Goal: Information Seeking & Learning: Learn about a topic

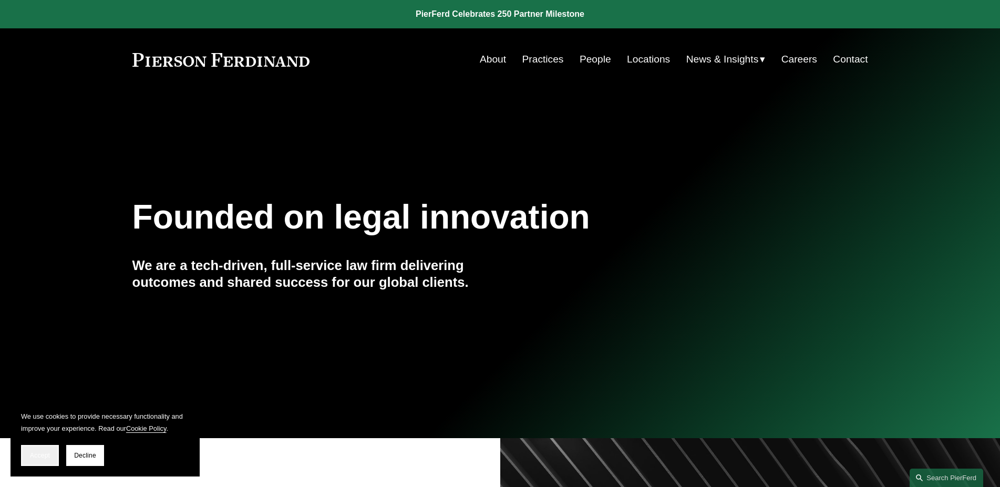
click at [49, 452] on span "Accept" at bounding box center [40, 455] width 20 height 7
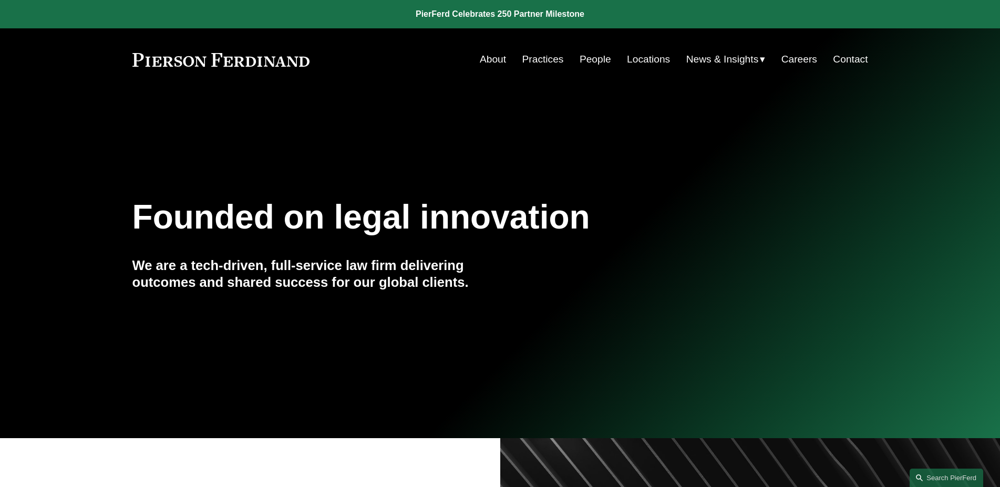
click at [855, 65] on link "Contact" at bounding box center [850, 59] width 35 height 20
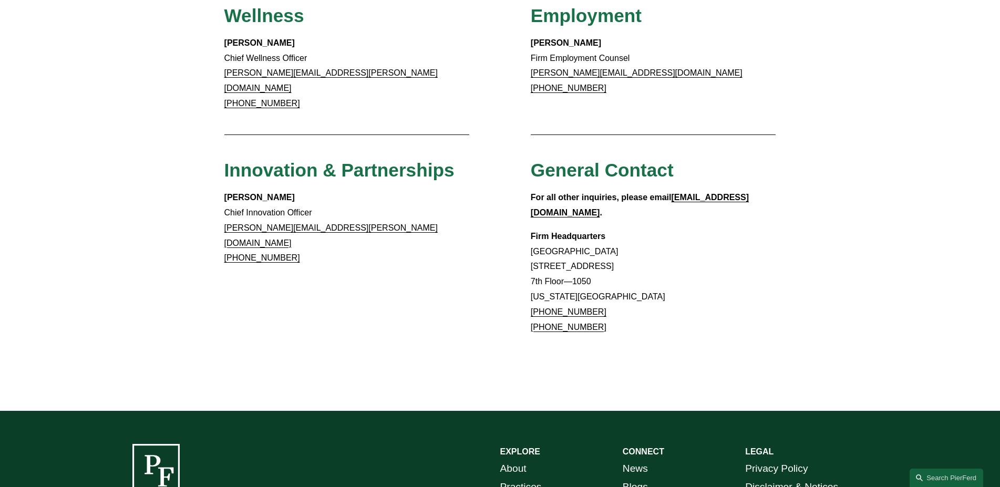
scroll to position [973, 0]
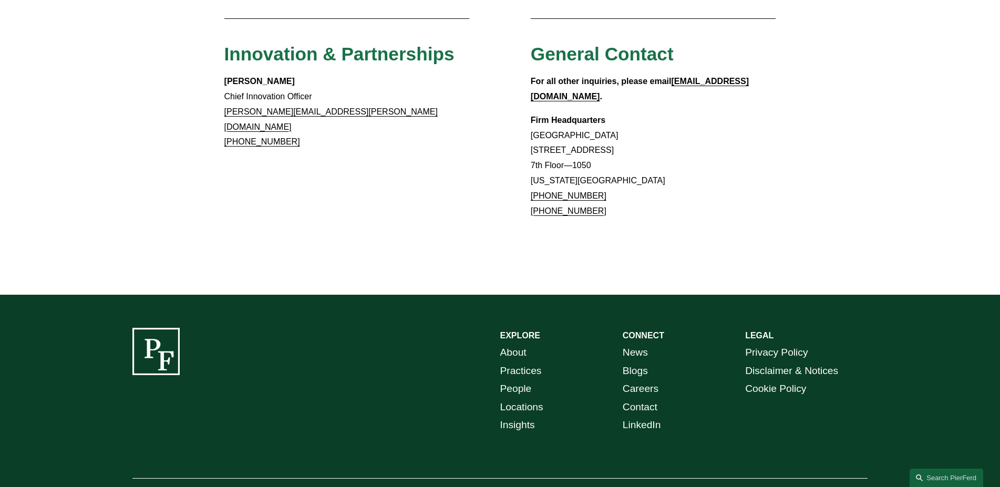
click at [787, 362] on link "Disclaimer & Notices" at bounding box center [791, 371] width 93 height 18
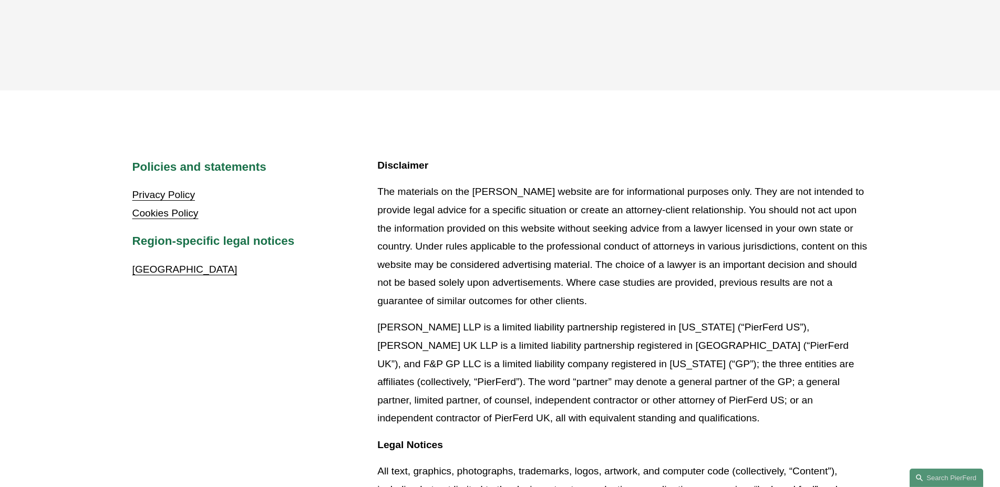
scroll to position [214, 0]
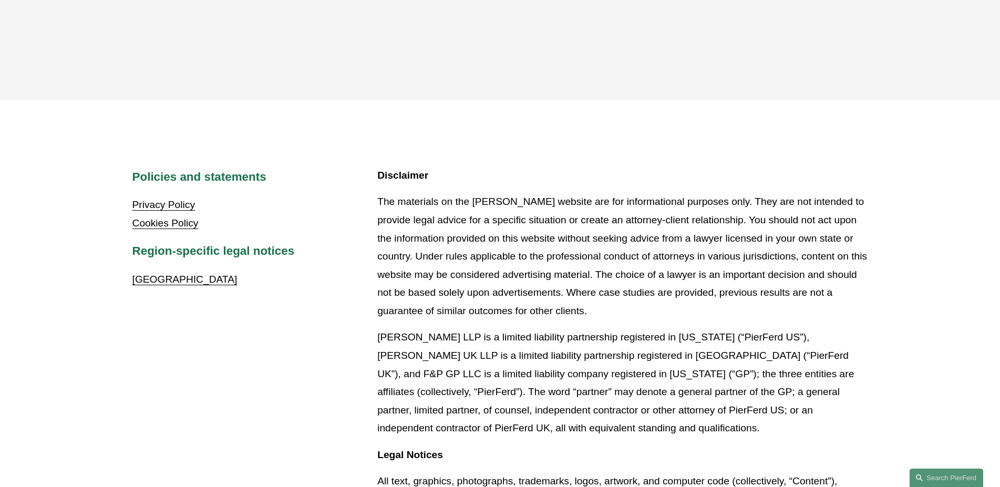
click at [168, 209] on link "Privacy Policy" at bounding box center [163, 204] width 63 height 11
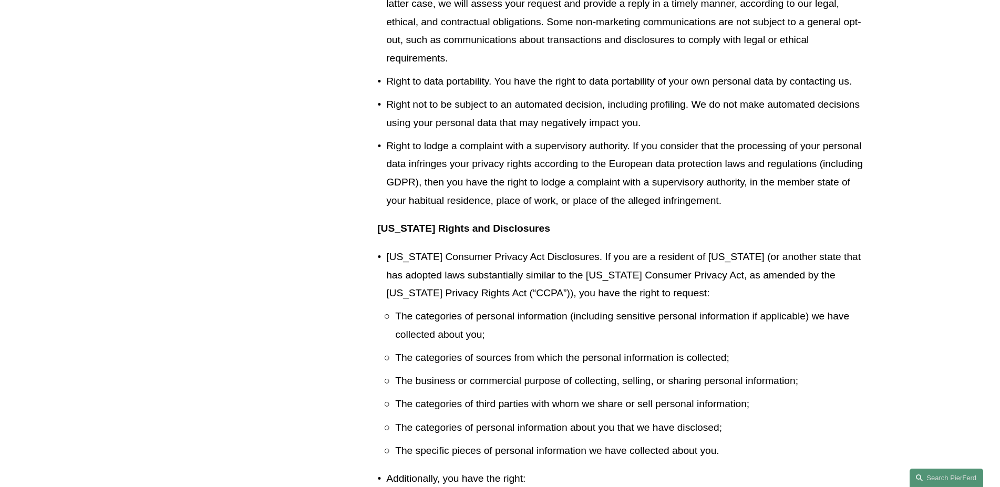
scroll to position [2411, 0]
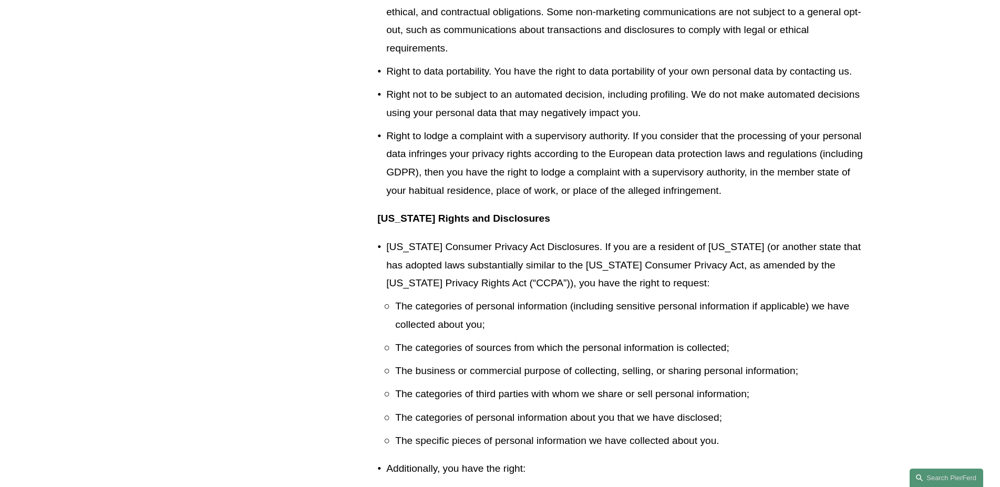
click at [296, 144] on div "Policies and statements Disclaimer & Notices Cookies Policy Effective Date: Jan…" at bounding box center [500, 199] width 1000 height 4458
click at [291, 128] on div "Policies and statements Disclaimer & Notices Cookies Policy Effective Date: Jan…" at bounding box center [500, 199] width 1000 height 4458
click at [245, 125] on div "Policies and statements Disclaimer & Notices Cookies Policy Effective Date: Jan…" at bounding box center [500, 199] width 1000 height 4458
click at [242, 110] on div "Policies and statements Disclaimer & Notices Cookies Policy Effective Date: Jan…" at bounding box center [500, 199] width 1000 height 4458
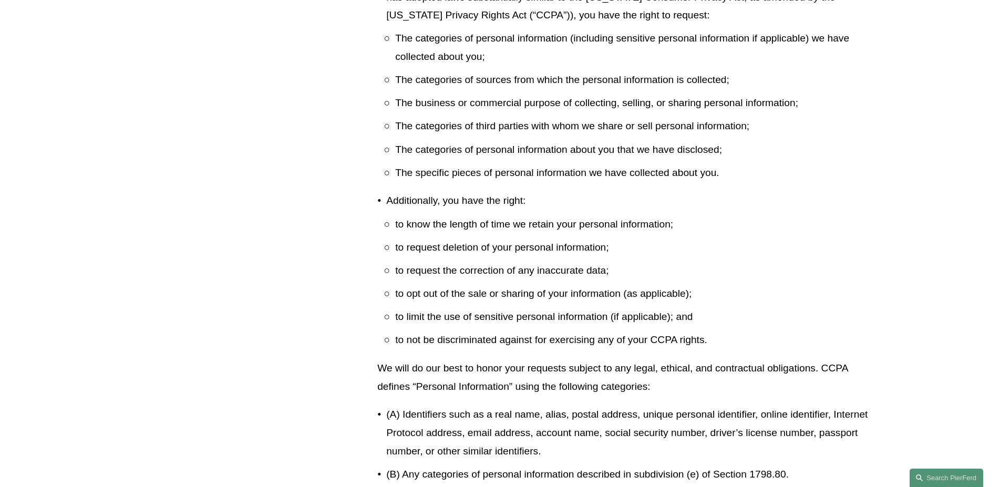
scroll to position [2626, 0]
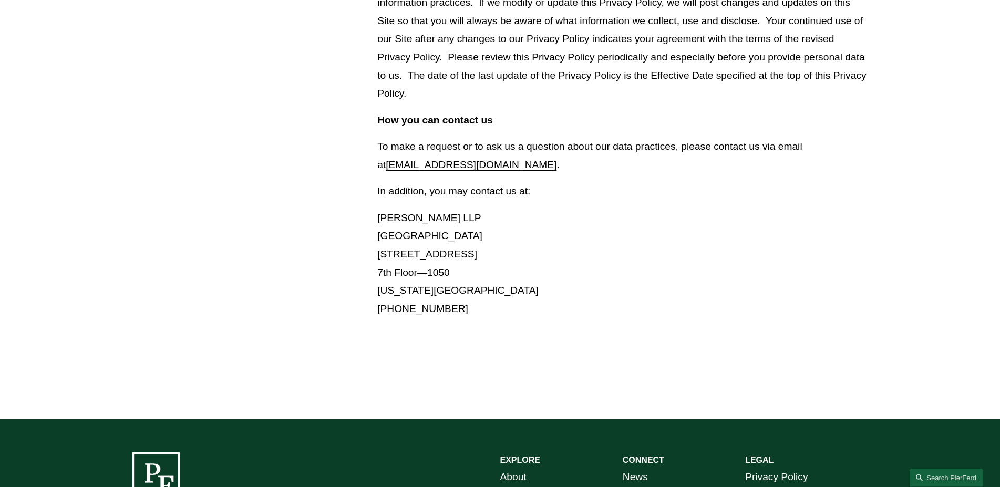
scroll to position [4393, 0]
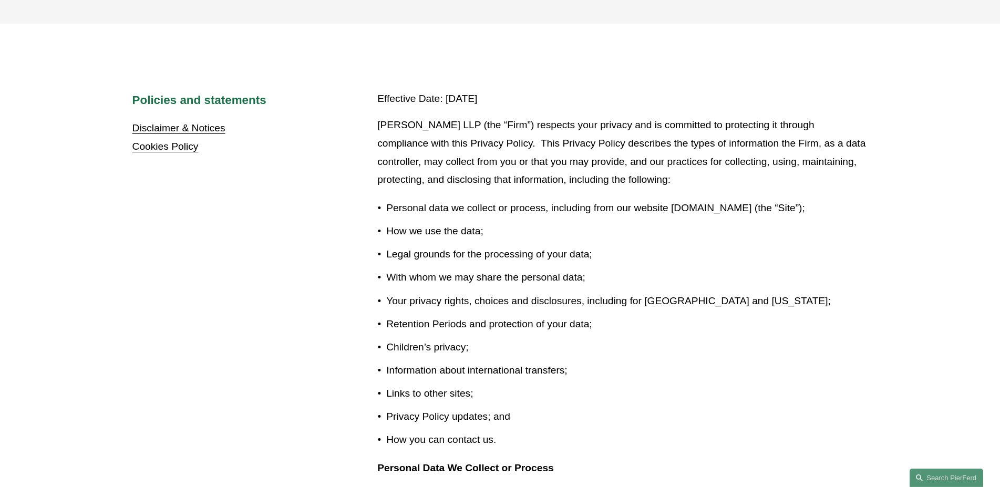
scroll to position [267, 0]
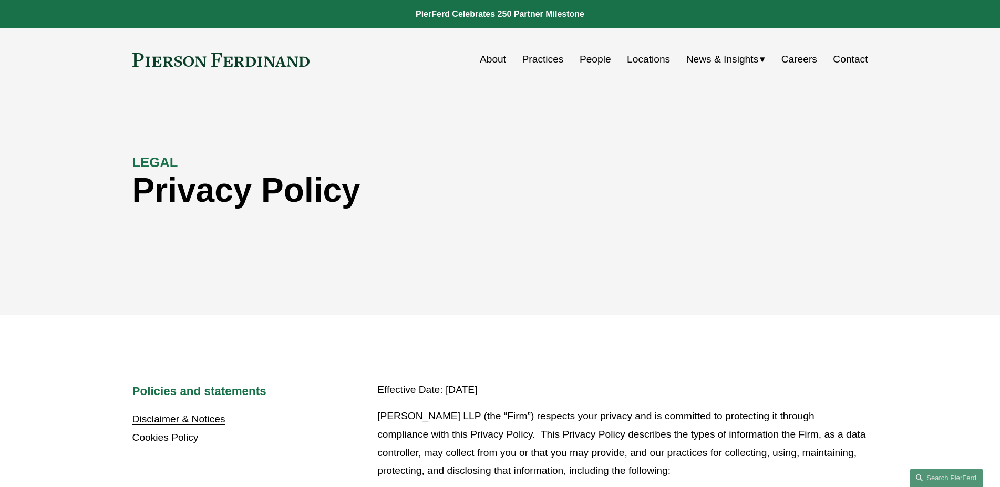
click at [484, 163] on div "LEGAL Privacy Policy" at bounding box center [500, 203] width 1000 height 158
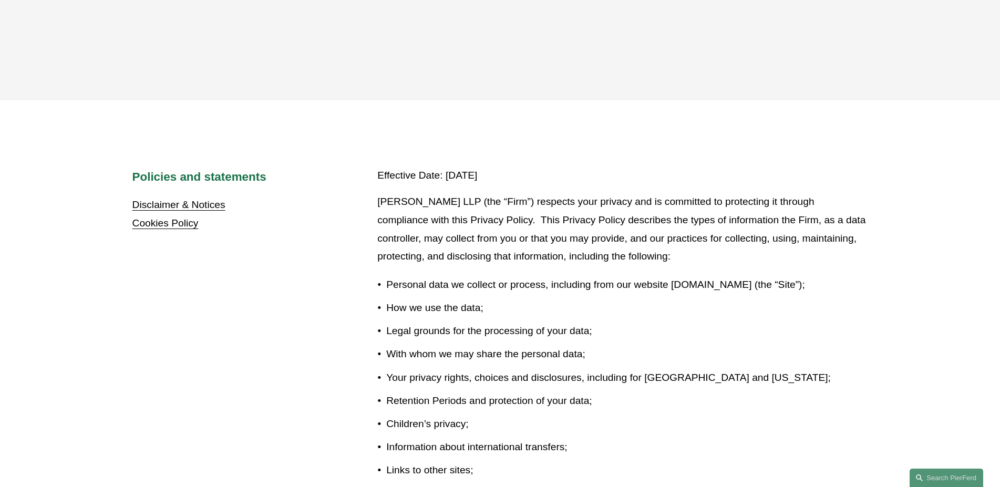
click at [549, 169] on p "Effective Date: January 1, 2024" at bounding box center [622, 176] width 490 height 18
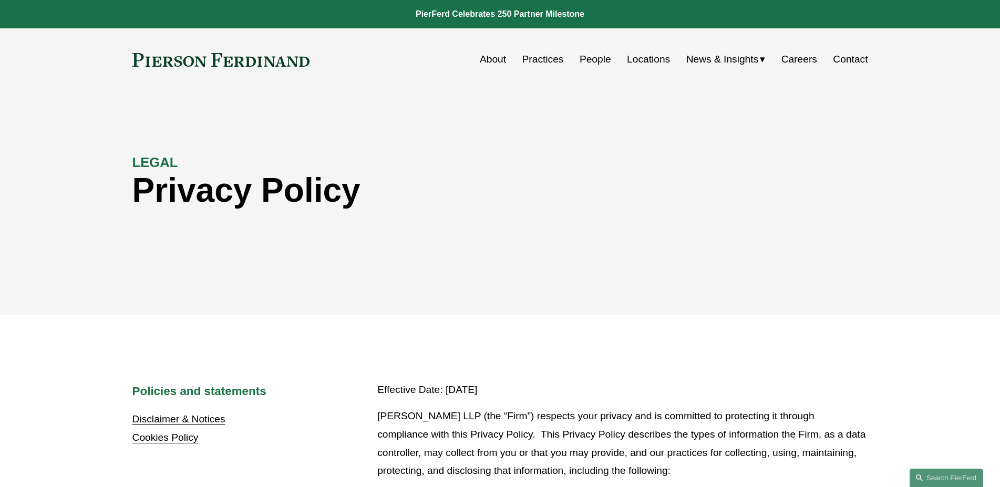
drag, startPoint x: 527, startPoint y: 146, endPoint x: 524, endPoint y: 138, distance: 8.7
click at [527, 143] on div "LEGAL Privacy Policy" at bounding box center [500, 203] width 1000 height 158
